Goal: Task Accomplishment & Management: Use online tool/utility

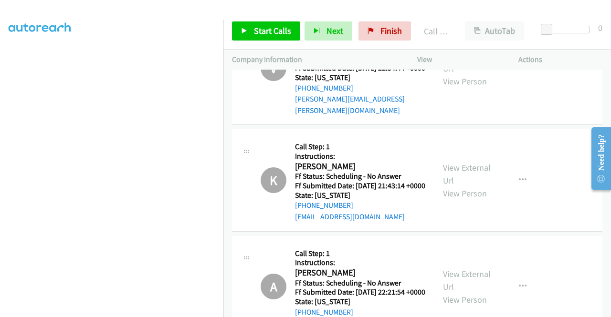
scroll to position [2205, 0]
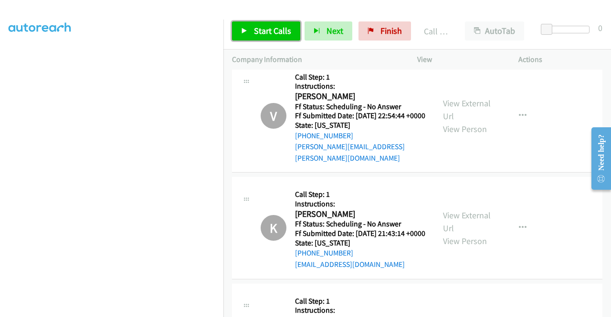
click at [262, 32] on span "Start Calls" at bounding box center [272, 30] width 37 height 11
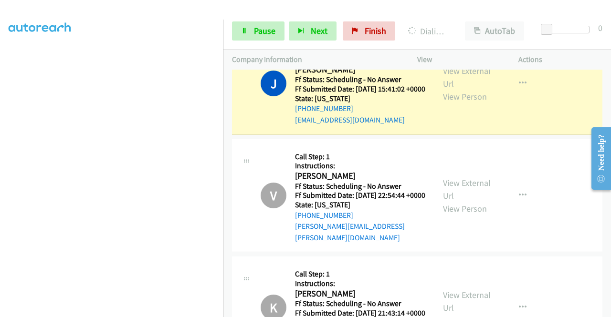
scroll to position [2157, 0]
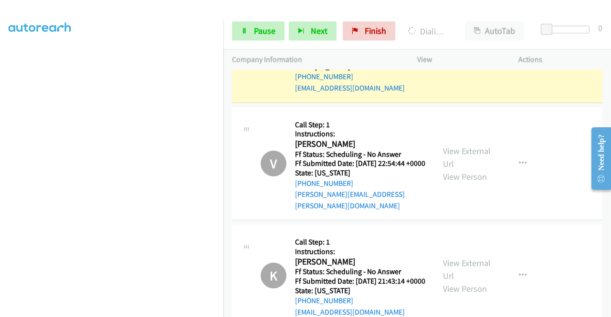
click at [464, 57] on link "View External Url" at bounding box center [467, 45] width 48 height 24
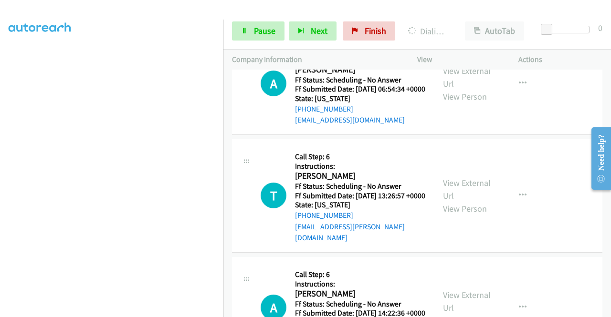
scroll to position [5067, 0]
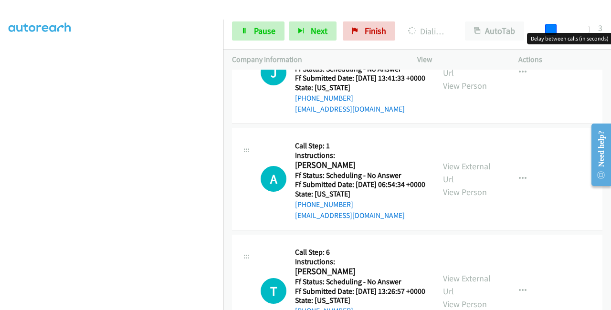
click at [546, 32] on span at bounding box center [550, 29] width 11 height 11
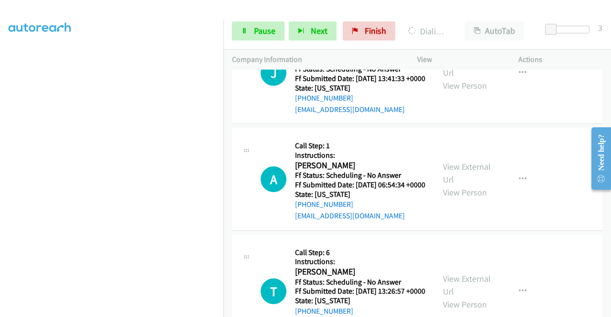
scroll to position [5135, 0]
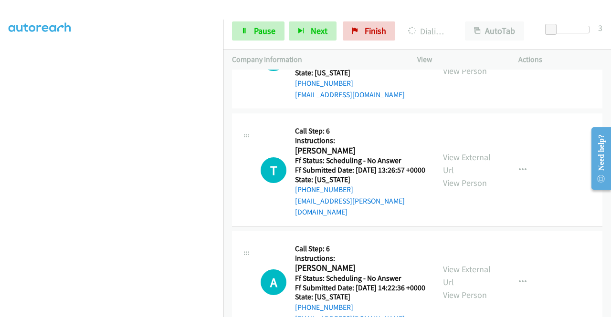
scroll to position [5278, 0]
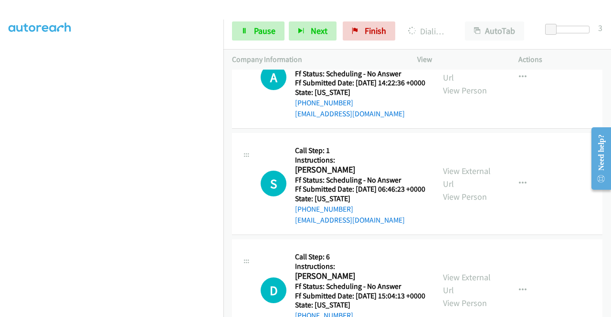
scroll to position [5469, 0]
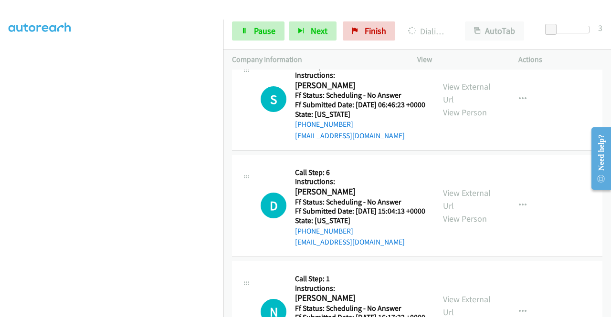
scroll to position [5574, 0]
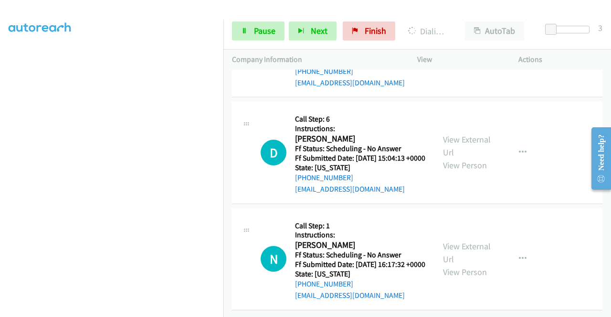
scroll to position [5670, 0]
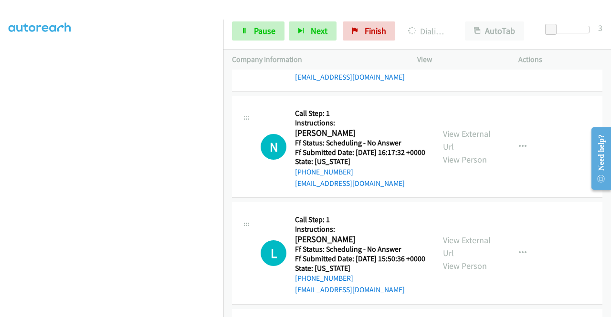
scroll to position [5813, 0]
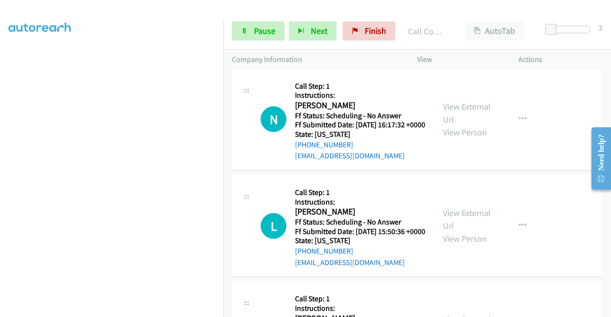
scroll to position [0, 0]
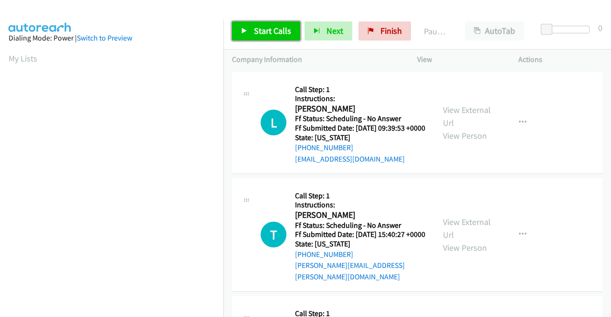
click at [254, 34] on span "Start Calls" at bounding box center [272, 30] width 37 height 11
click at [257, 29] on span "Start Calls" at bounding box center [272, 30] width 37 height 11
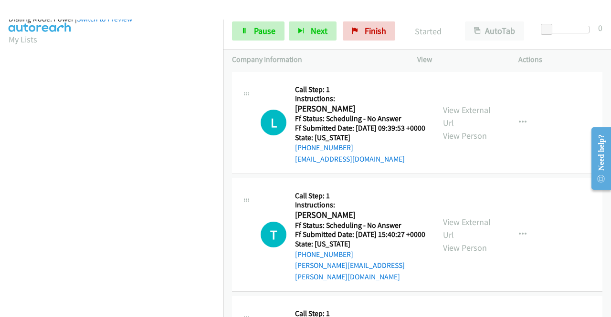
scroll to position [218, 0]
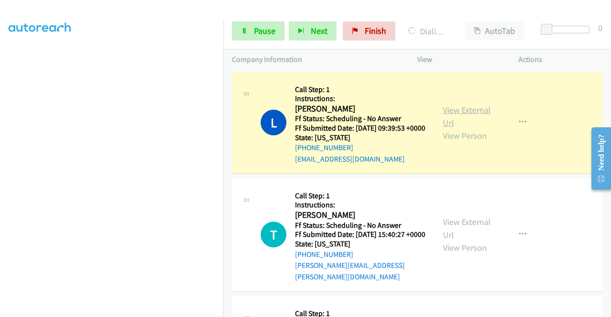
click at [477, 111] on link "View External Url" at bounding box center [467, 116] width 48 height 24
click at [447, 230] on link "View External Url" at bounding box center [467, 229] width 48 height 24
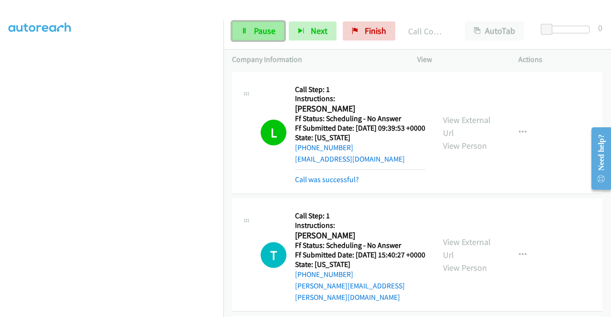
click at [254, 34] on span "Pause" at bounding box center [264, 30] width 21 height 11
